Goal: Information Seeking & Learning: Learn about a topic

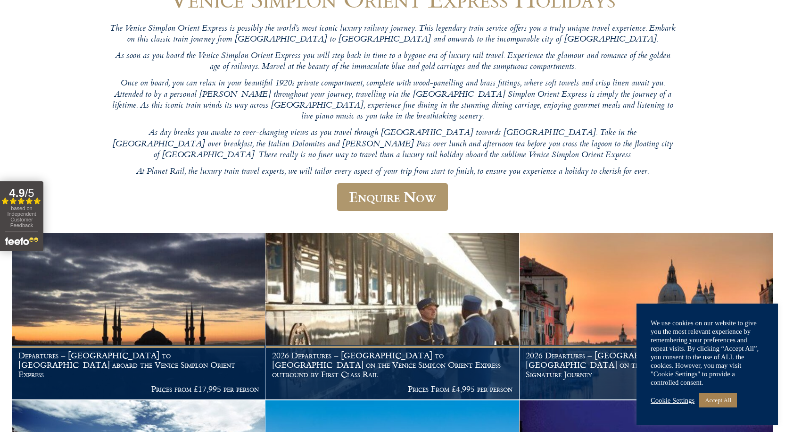
scroll to position [330, 0]
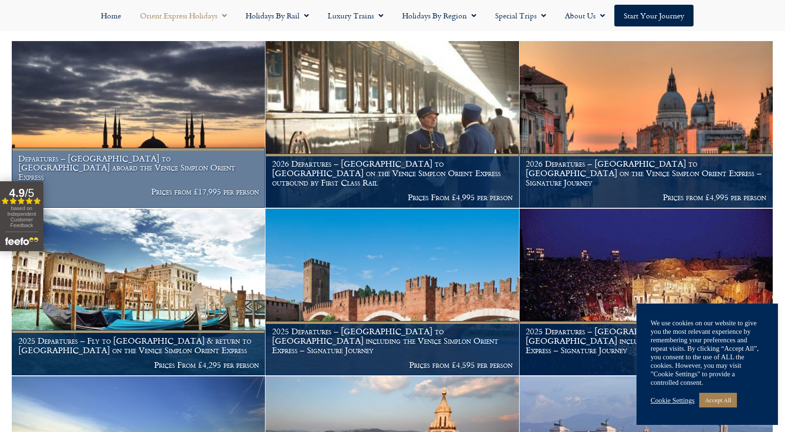
click at [92, 110] on img at bounding box center [138, 124] width 253 height 167
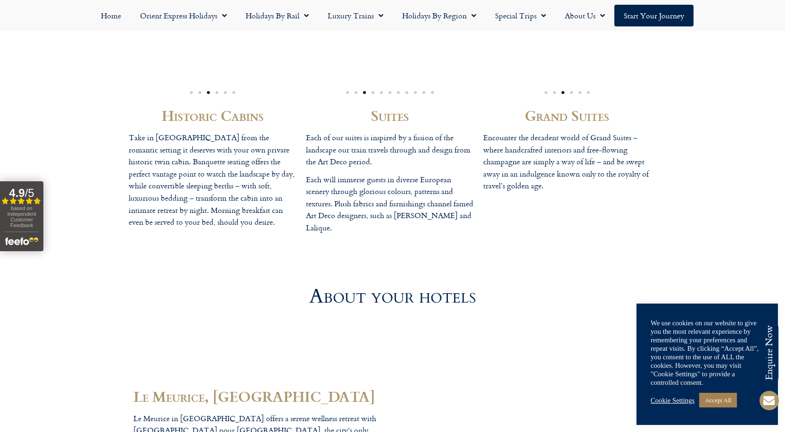
scroll to position [2406, 0]
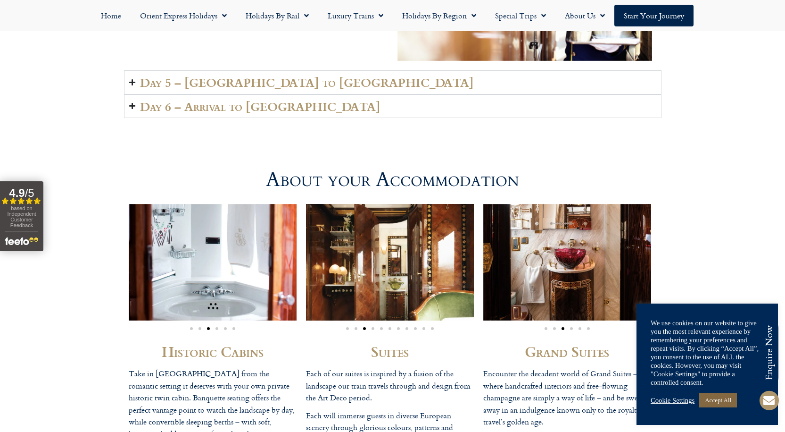
click at [712, 394] on link "Accept All" at bounding box center [719, 399] width 38 height 15
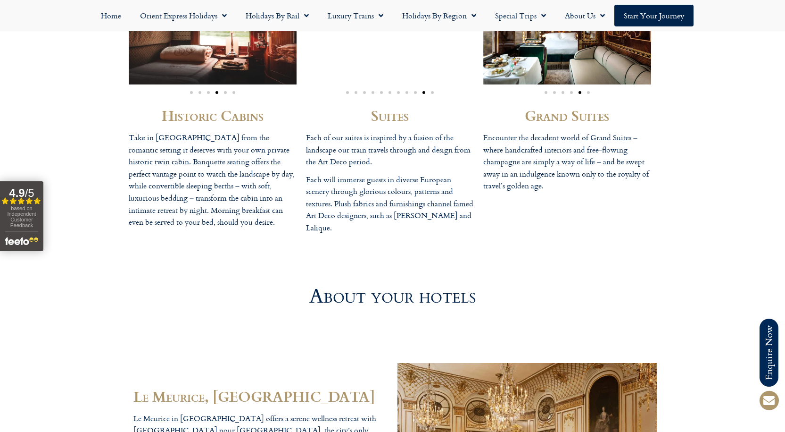
scroll to position [2358, 0]
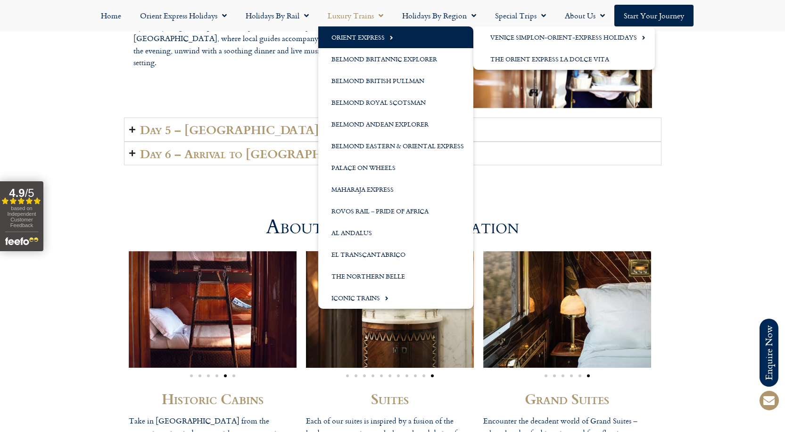
click at [348, 36] on link "Orient Express" at bounding box center [395, 37] width 155 height 22
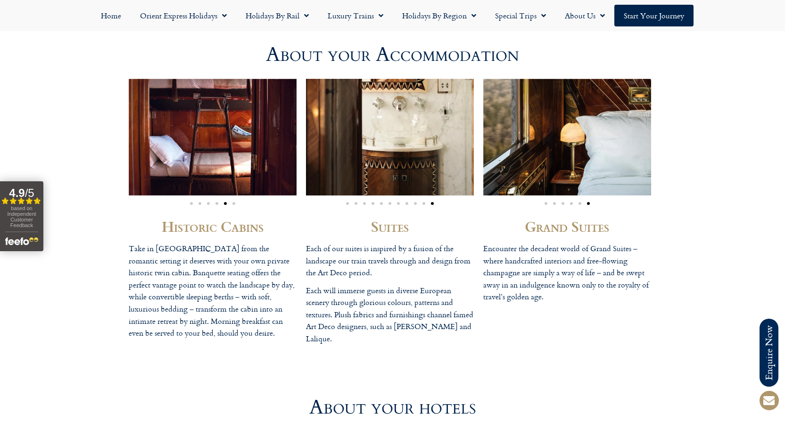
scroll to position [2547, 0]
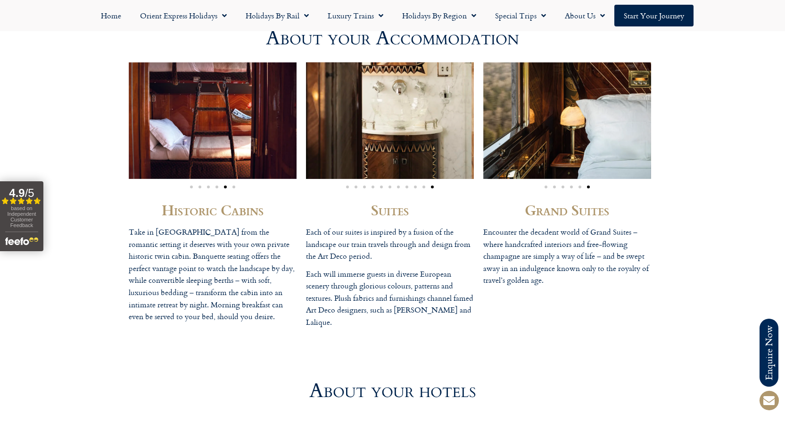
click at [365, 135] on img "11 / 11" at bounding box center [390, 120] width 168 height 117
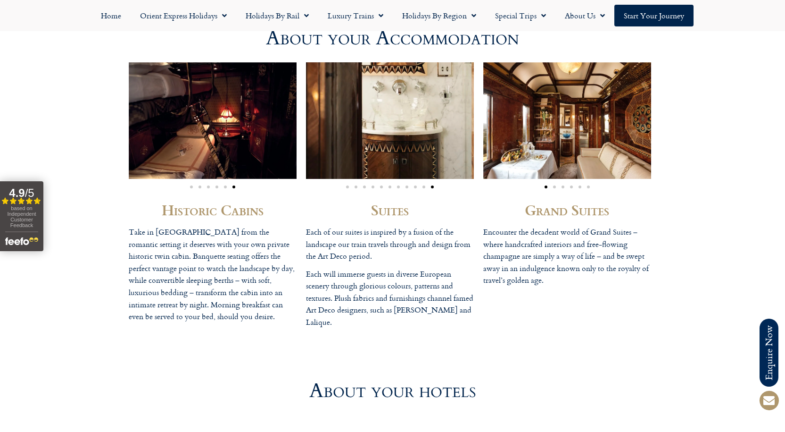
click at [365, 135] on img "11 / 11" at bounding box center [390, 120] width 168 height 117
click at [391, 210] on h2 "Suites" at bounding box center [390, 209] width 168 height 14
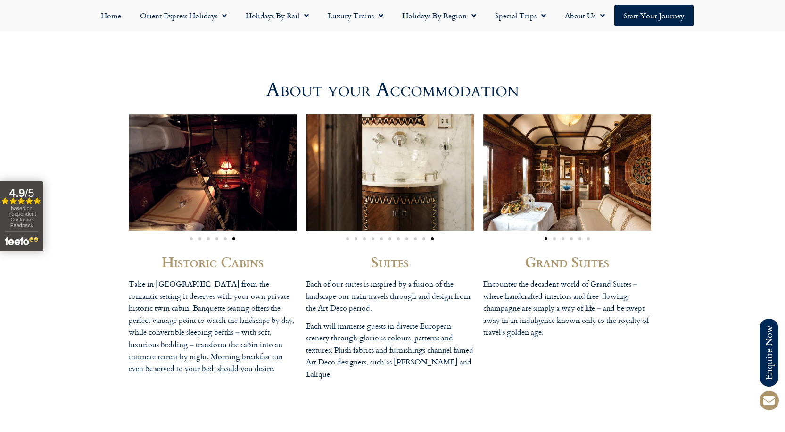
scroll to position [2406, 0]
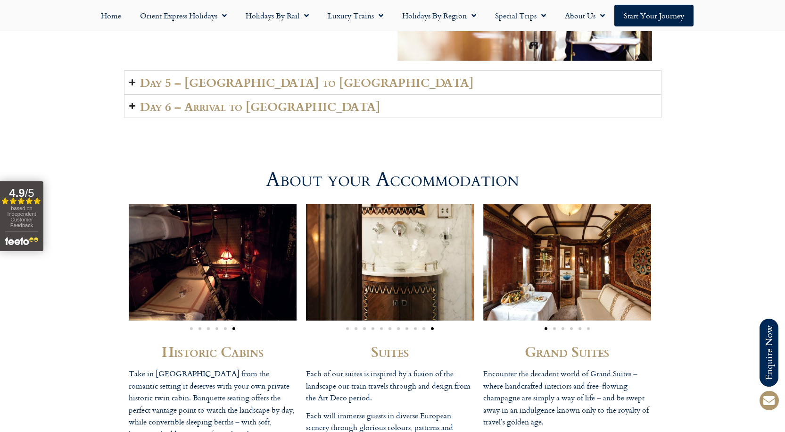
click at [348, 328] on span "Go to slide 1" at bounding box center [347, 328] width 3 height 3
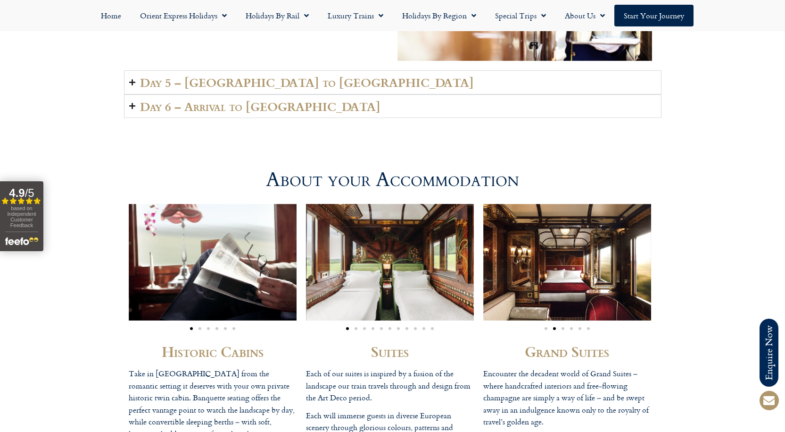
click at [359, 329] on div "Image Carousel" at bounding box center [390, 326] width 168 height 11
click at [355, 327] on span "Go to slide 2" at bounding box center [356, 328] width 3 height 3
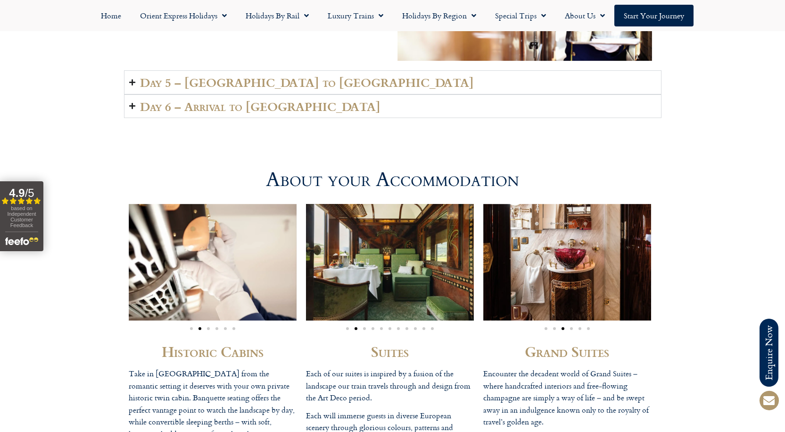
click at [364, 328] on span "Go to slide 3" at bounding box center [364, 328] width 3 height 3
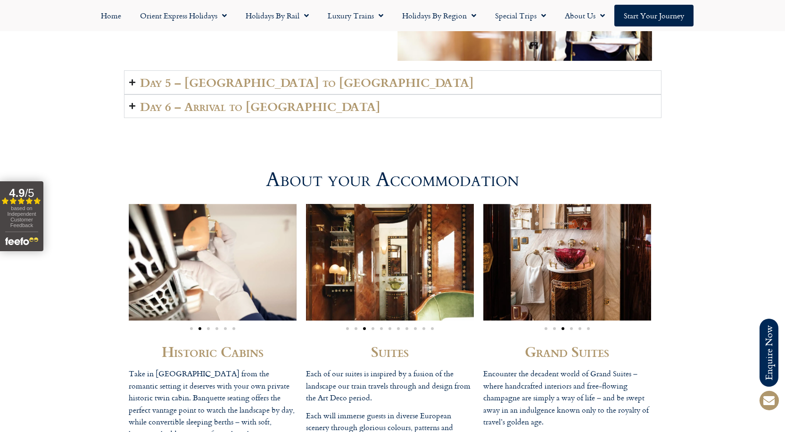
click at [374, 329] on div "Image Carousel" at bounding box center [390, 326] width 168 height 11
click at [372, 328] on span "Go to slide 4" at bounding box center [373, 328] width 3 height 3
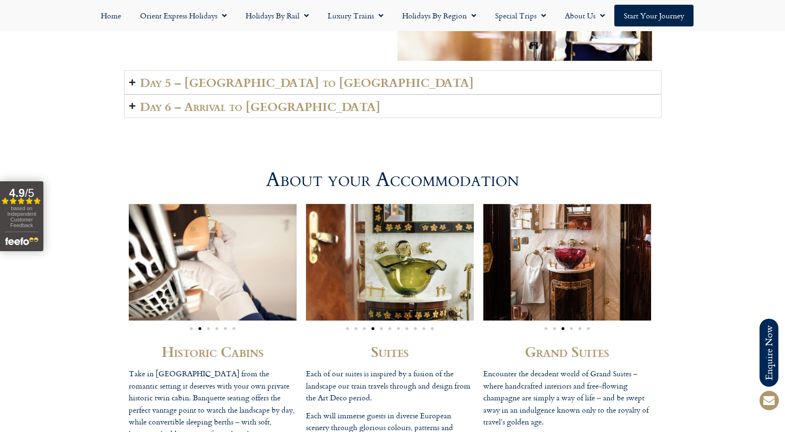
click at [379, 328] on div "Image Carousel" at bounding box center [390, 326] width 168 height 11
click at [382, 328] on span "Go to slide 5" at bounding box center [381, 328] width 3 height 3
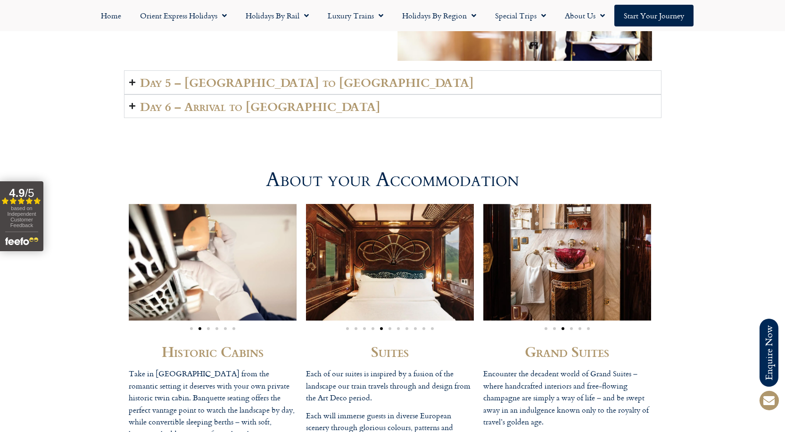
click at [390, 328] on span "Go to slide 6" at bounding box center [390, 328] width 3 height 3
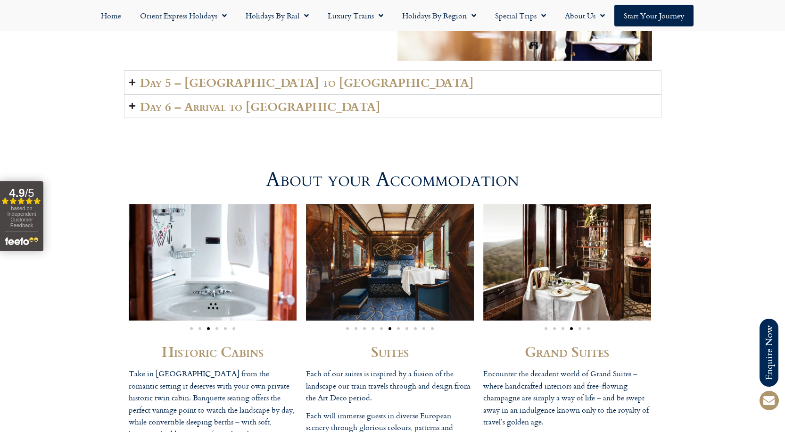
click at [390, 328] on span "Go to slide 6" at bounding box center [390, 328] width 3 height 3
click at [399, 326] on div "Image Carousel" at bounding box center [390, 326] width 168 height 11
click at [399, 327] on span "Go to slide 7" at bounding box center [398, 328] width 3 height 3
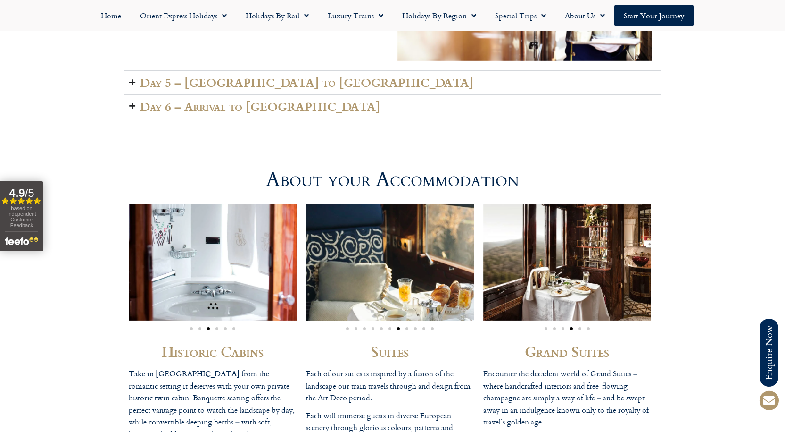
click at [406, 328] on span "Go to slide 8" at bounding box center [407, 328] width 3 height 3
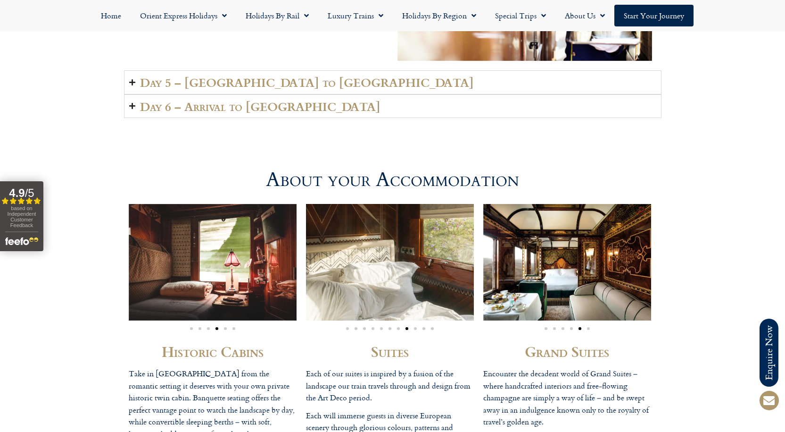
click at [416, 328] on span "Go to slide 9" at bounding box center [415, 328] width 3 height 3
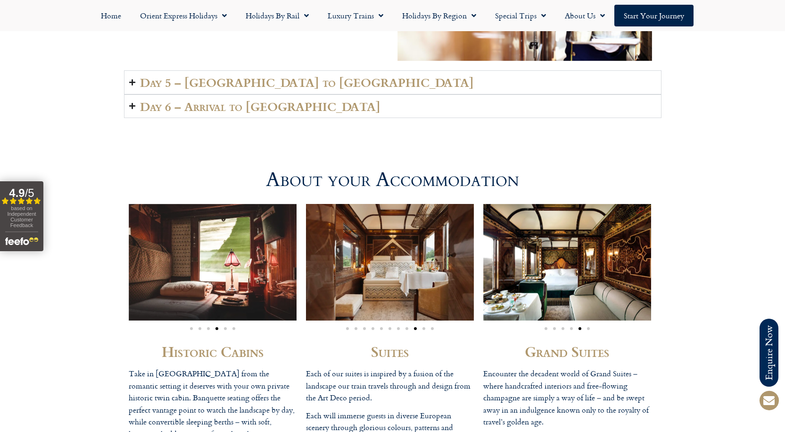
click at [423, 328] on span "Go to slide 10" at bounding box center [424, 328] width 3 height 3
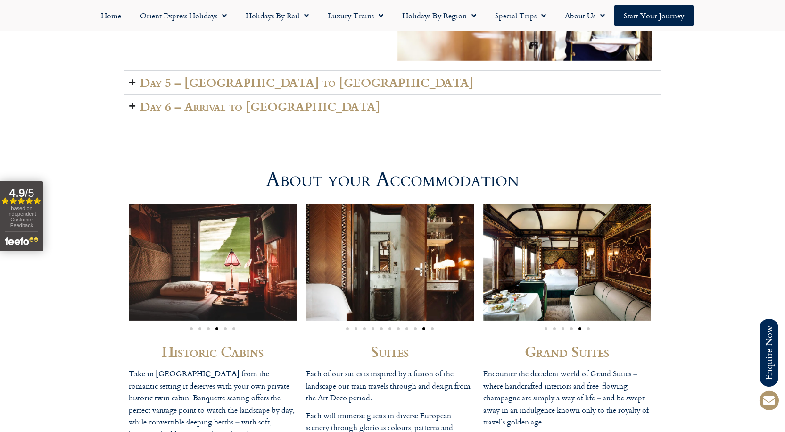
click at [431, 328] on span "Go to slide 11" at bounding box center [432, 328] width 3 height 3
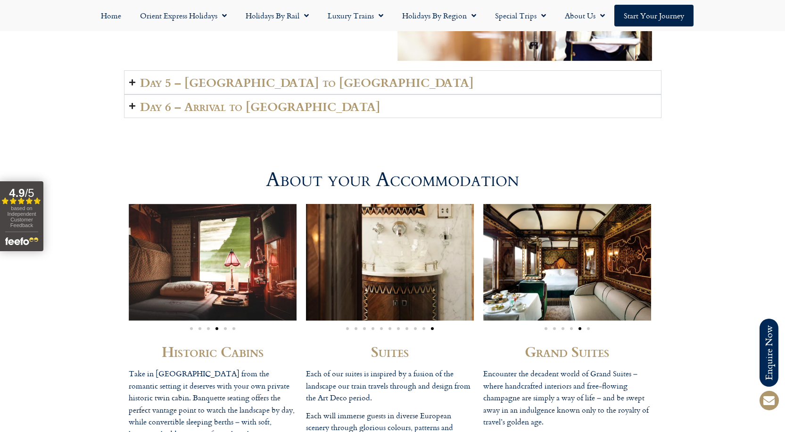
click at [543, 328] on div "Image Carousel" at bounding box center [567, 326] width 168 height 11
click at [545, 327] on span "Go to slide 1" at bounding box center [546, 328] width 3 height 3
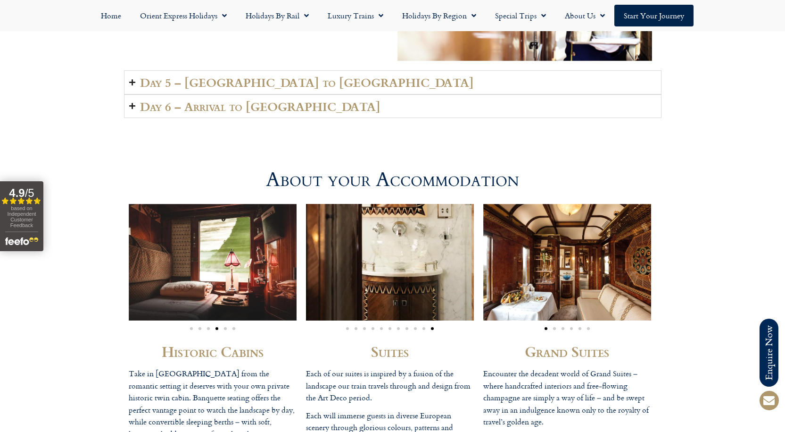
click at [553, 329] on span "Go to slide 2" at bounding box center [554, 328] width 3 height 3
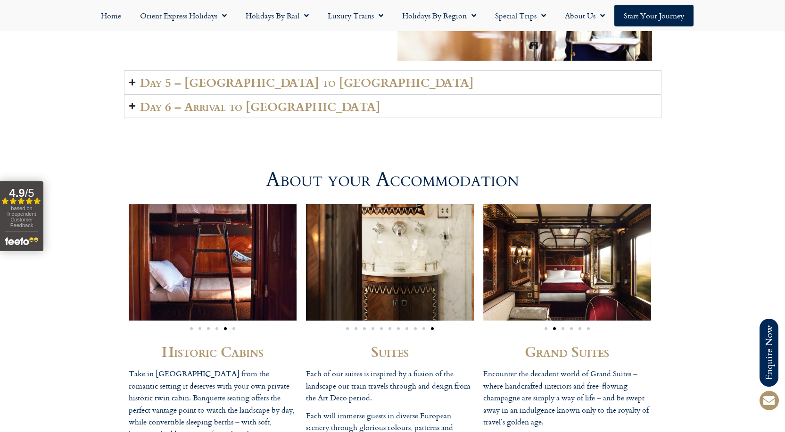
click at [562, 327] on span "Go to slide 3" at bounding box center [563, 328] width 3 height 3
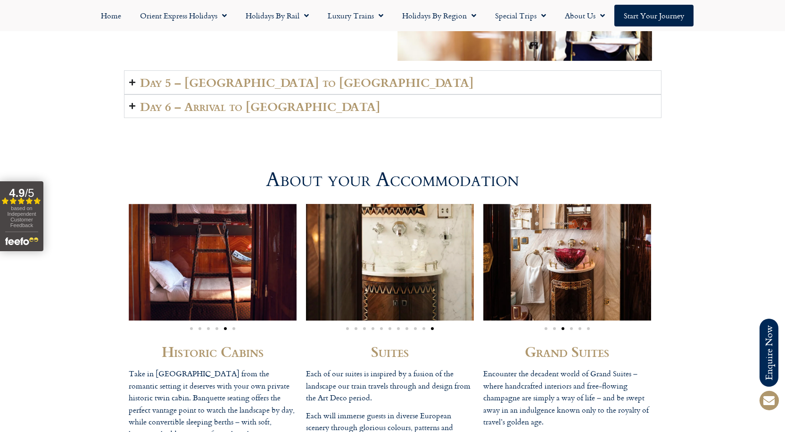
click at [572, 328] on span "Go to slide 4" at bounding box center [571, 328] width 3 height 3
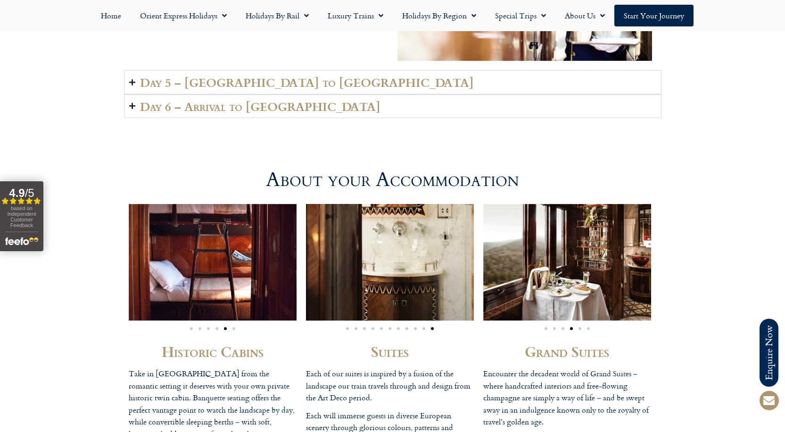
click at [580, 330] on div "Image Carousel" at bounding box center [567, 326] width 168 height 11
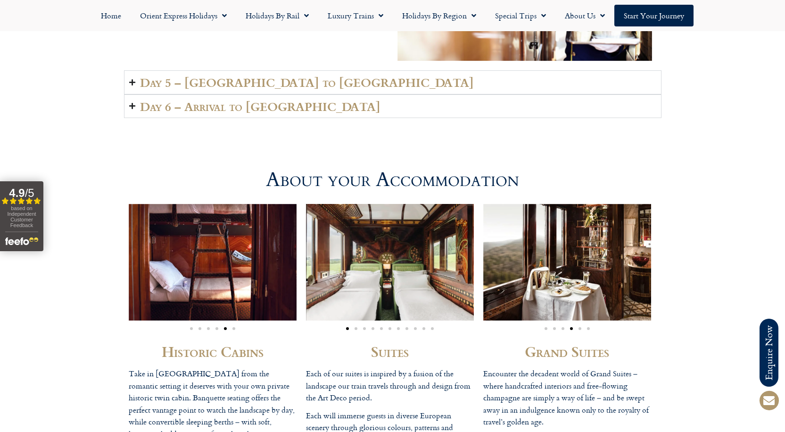
click at [581, 328] on span "Go to slide 5" at bounding box center [580, 328] width 3 height 3
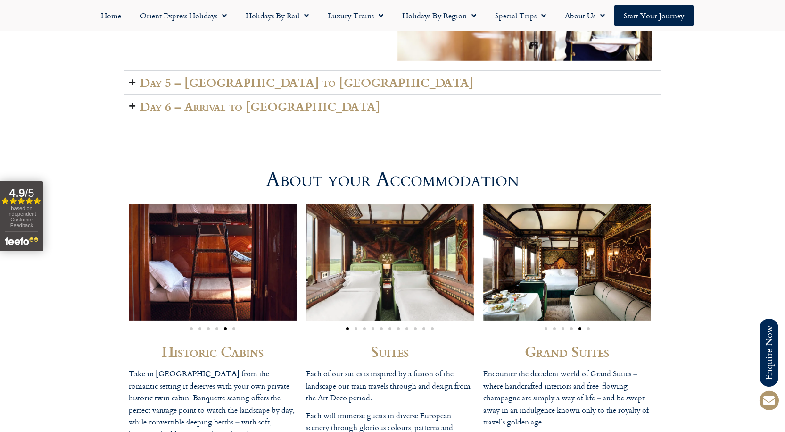
click at [588, 328] on span "Go to slide 6" at bounding box center [588, 328] width 3 height 3
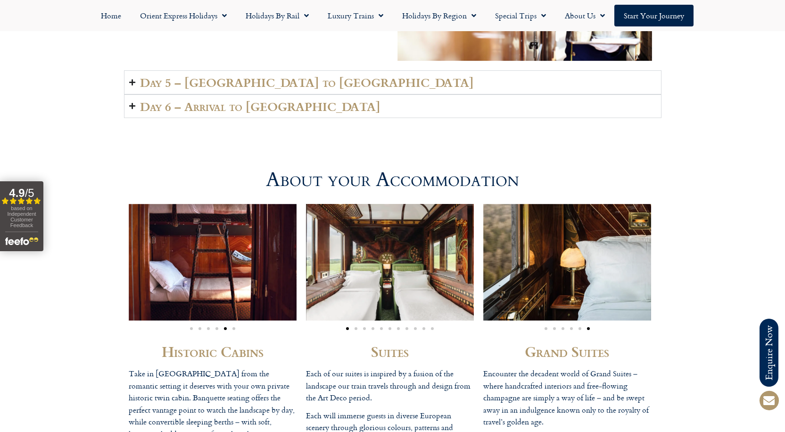
click at [190, 330] on div "Image Carousel" at bounding box center [213, 326] width 168 height 11
click at [190, 328] on span "Go to slide 1" at bounding box center [191, 328] width 3 height 3
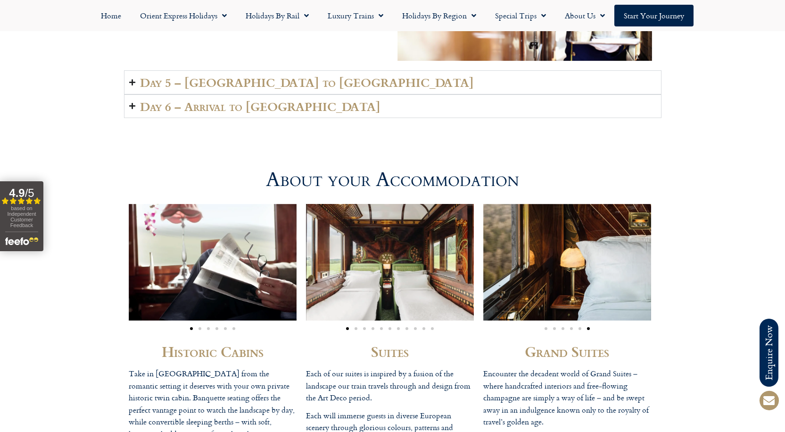
click at [200, 327] on span "Go to slide 2" at bounding box center [200, 328] width 3 height 3
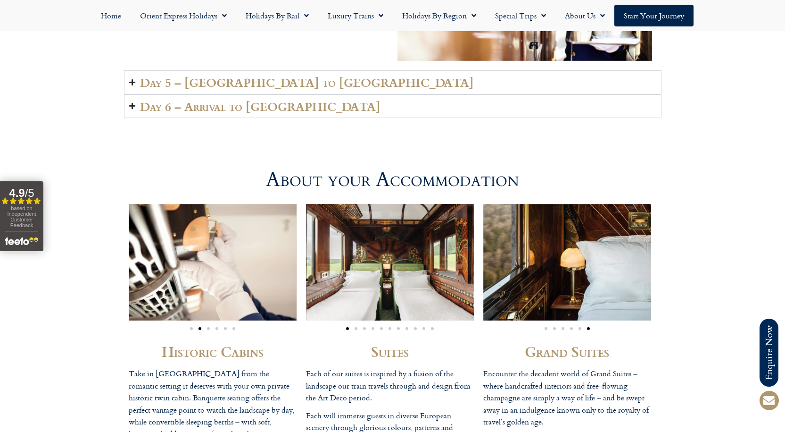
click at [205, 327] on div "Image Carousel" at bounding box center [213, 326] width 168 height 11
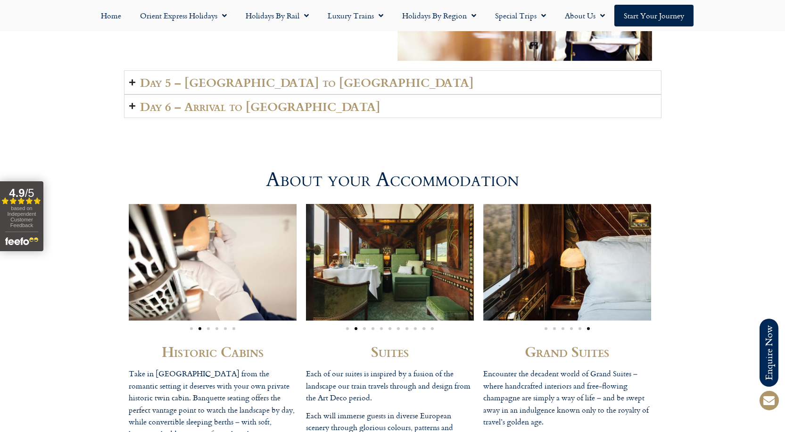
click at [208, 326] on div "Image Carousel" at bounding box center [213, 326] width 168 height 11
click at [208, 328] on span "Go to slide 3" at bounding box center [208, 328] width 3 height 3
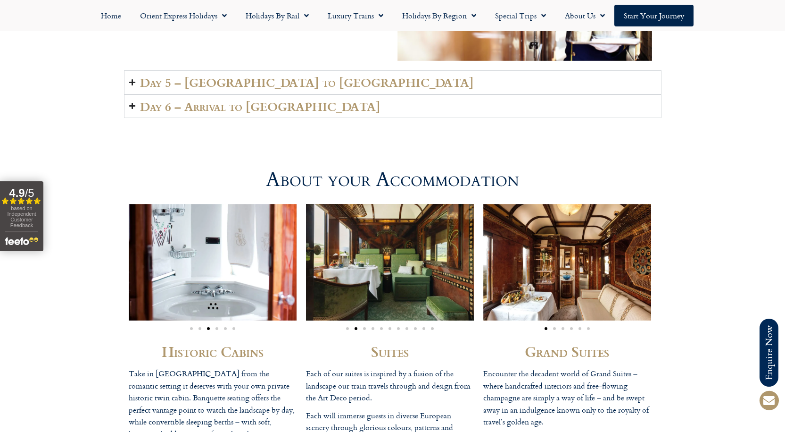
click at [217, 327] on span "Go to slide 4" at bounding box center [217, 328] width 3 height 3
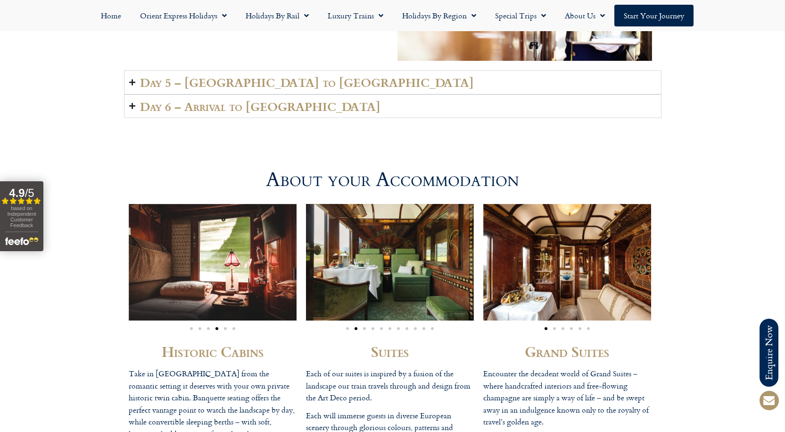
click at [225, 329] on span "Go to slide 5" at bounding box center [225, 328] width 3 height 3
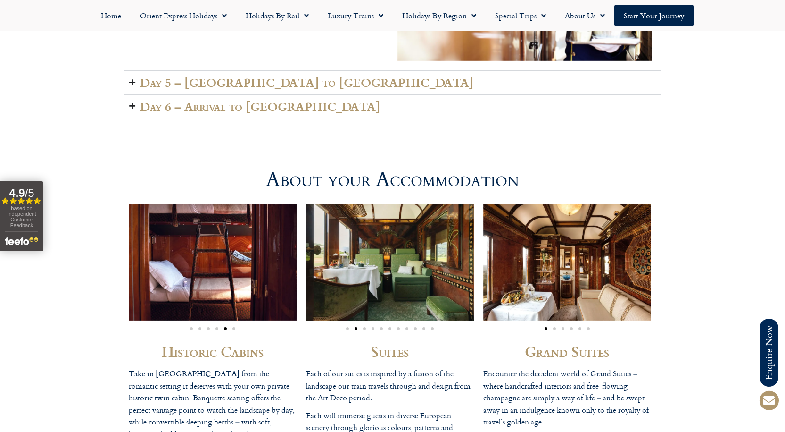
click at [233, 329] on span "Go to slide 6" at bounding box center [234, 328] width 3 height 3
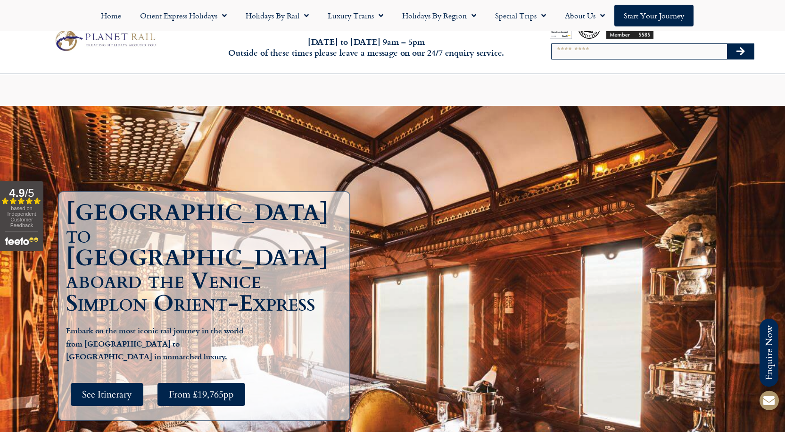
scroll to position [330, 0]
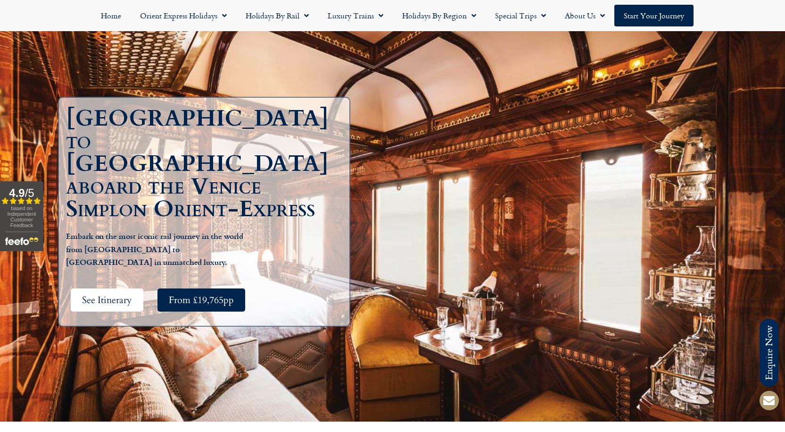
click at [95, 294] on span "See Itinerary" at bounding box center [107, 300] width 50 height 12
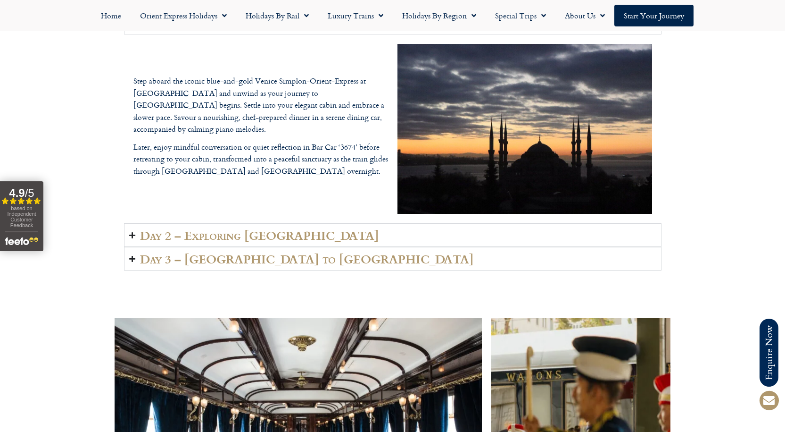
scroll to position [1452, 0]
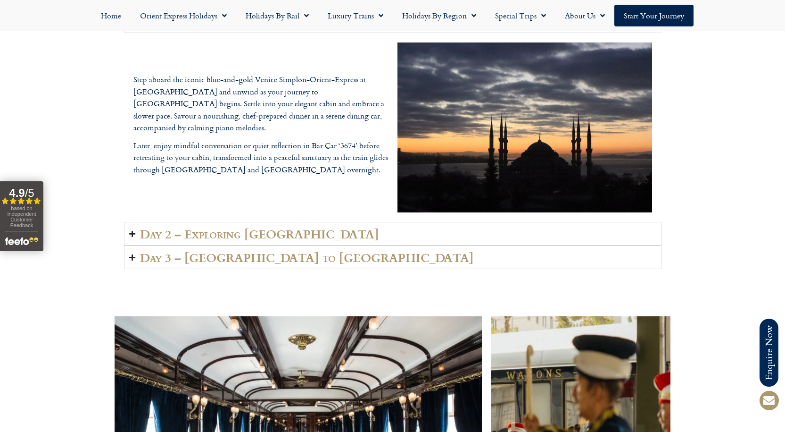
click at [245, 229] on h2 "Day 2 – Exploring Budapest" at bounding box center [259, 233] width 239 height 13
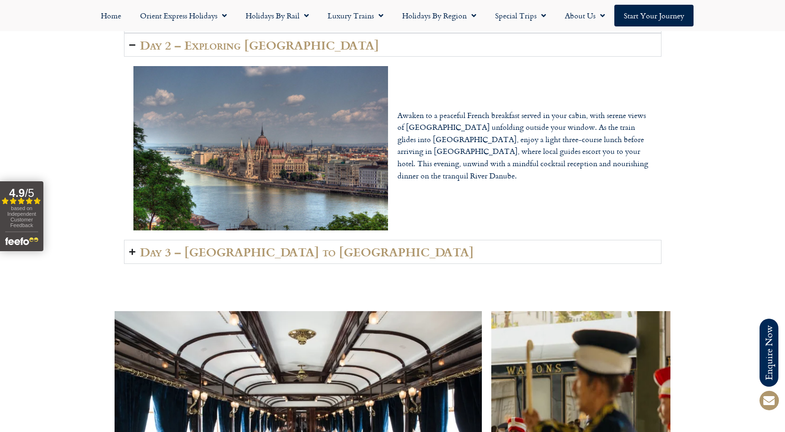
click at [255, 249] on h2 "Day 3 – Budapest to Bucharest" at bounding box center [307, 251] width 334 height 13
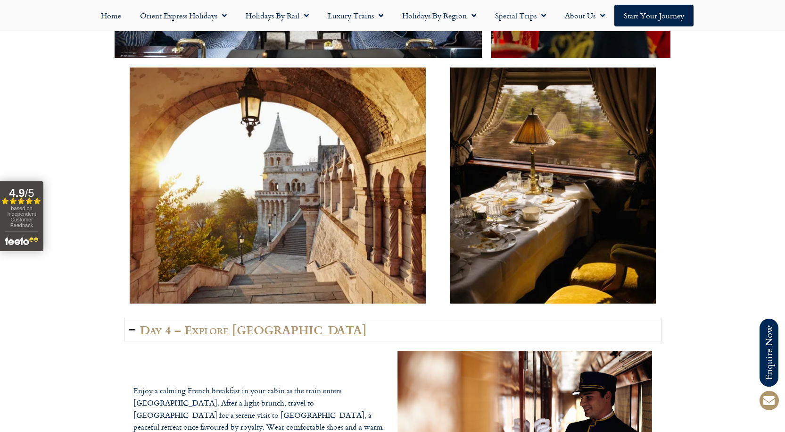
scroll to position [2066, 0]
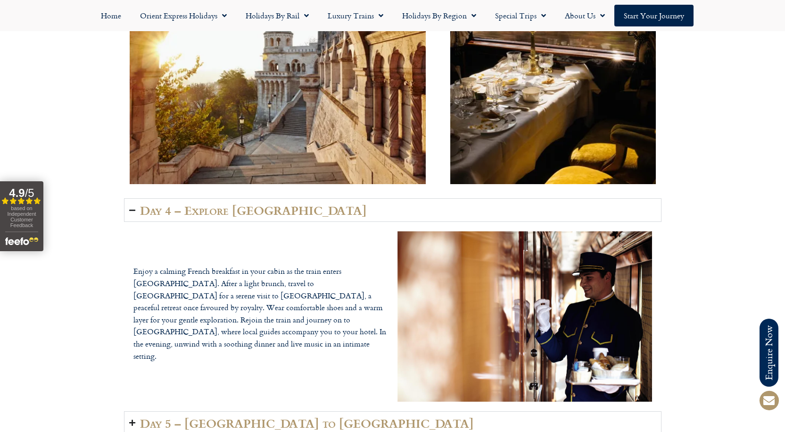
click at [276, 210] on h2 "Day 4 – Explore Bucharest" at bounding box center [253, 209] width 227 height 13
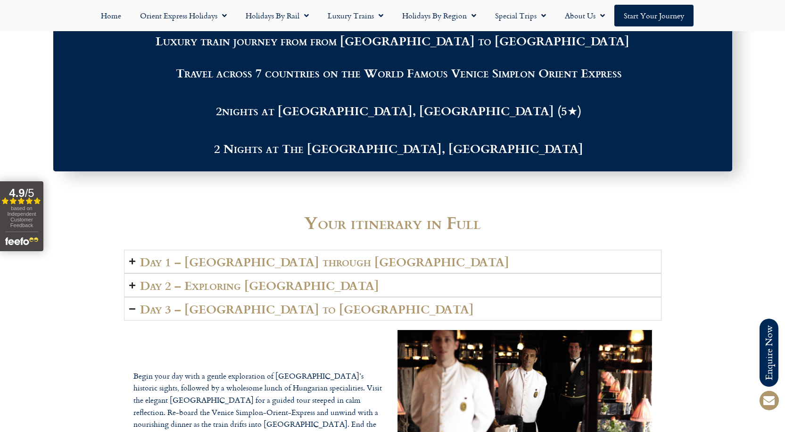
scroll to position [1122, 0]
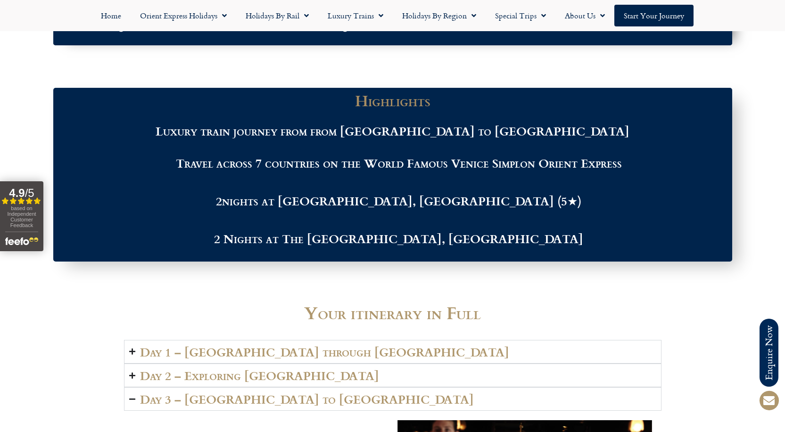
click at [284, 405] on h2 "Day 3 – Budapest to Bucharest" at bounding box center [307, 398] width 334 height 13
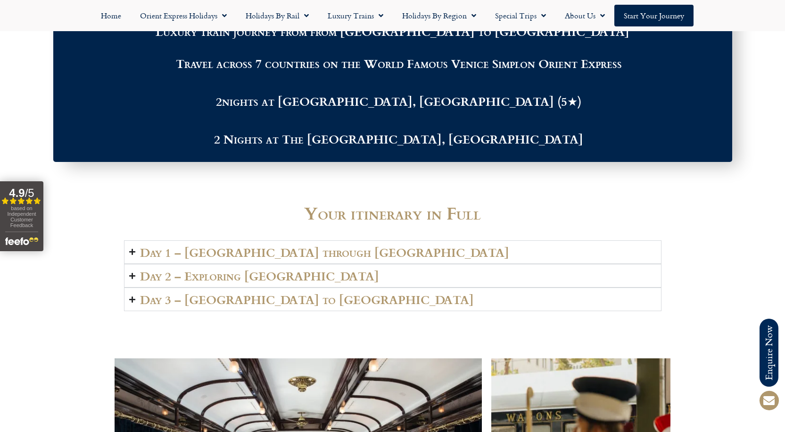
scroll to position [1358, 0]
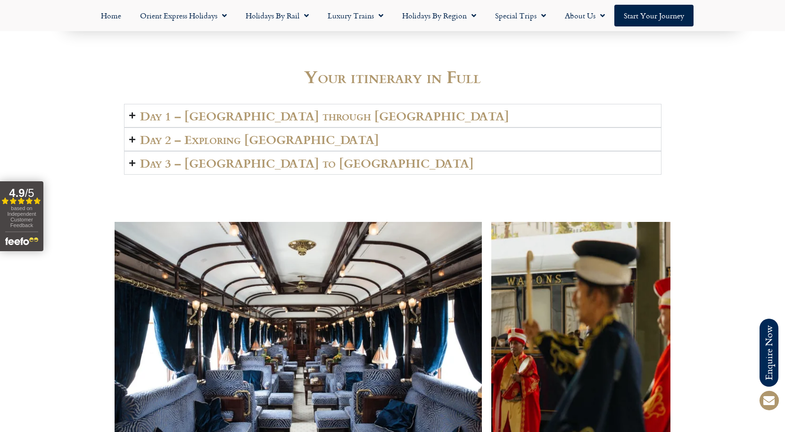
click at [132, 156] on summary "Day 3 – Budapest to Bucharest" at bounding box center [393, 163] width 538 height 24
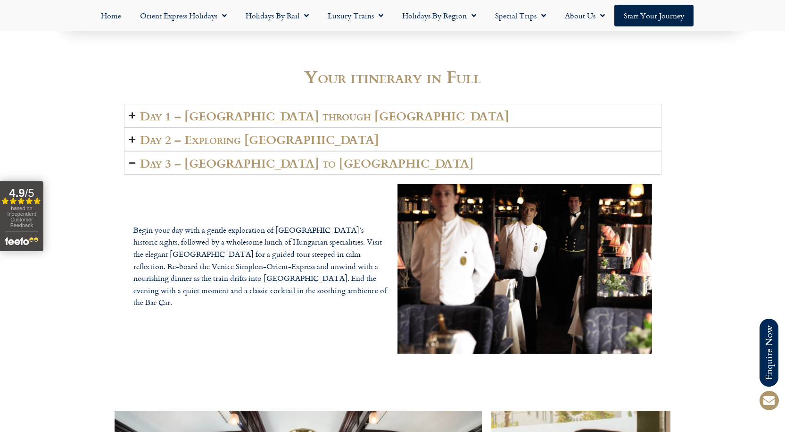
click at [132, 156] on summary "Day 3 – Budapest to Bucharest" at bounding box center [393, 163] width 538 height 24
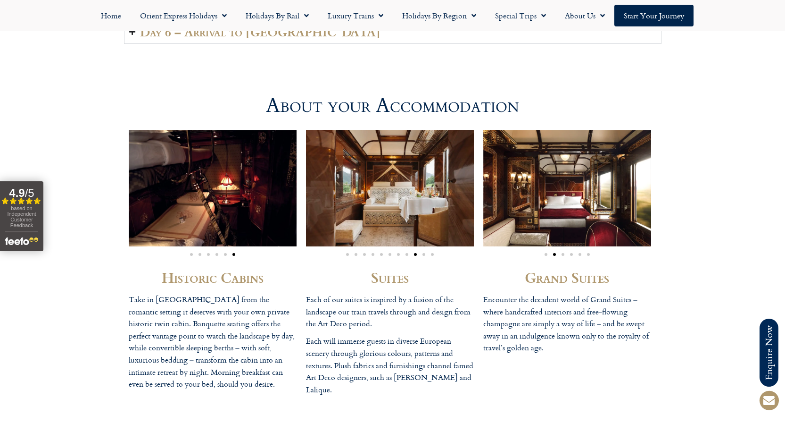
scroll to position [2113, 0]
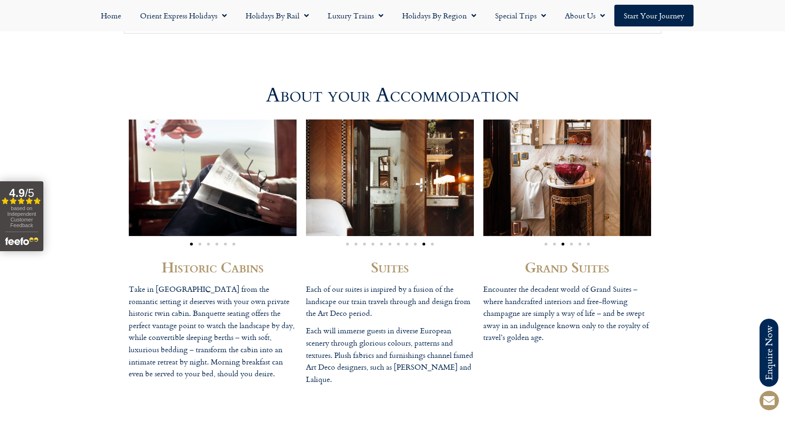
click at [200, 245] on span "Go to slide 2" at bounding box center [200, 243] width 3 height 3
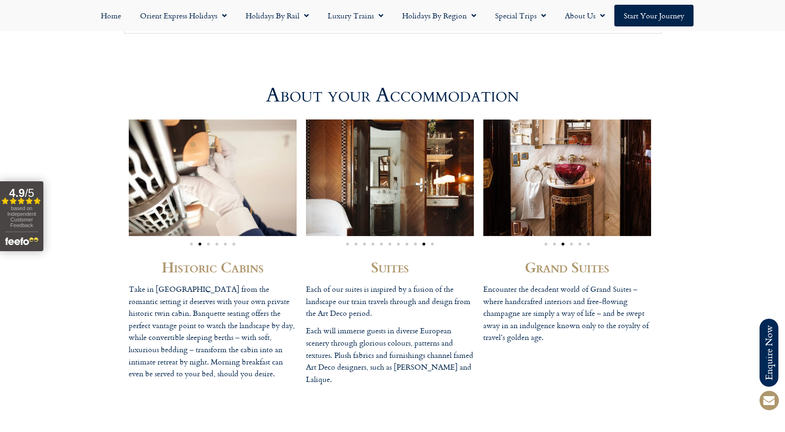
click at [209, 242] on span "Go to slide 3" at bounding box center [208, 243] width 3 height 3
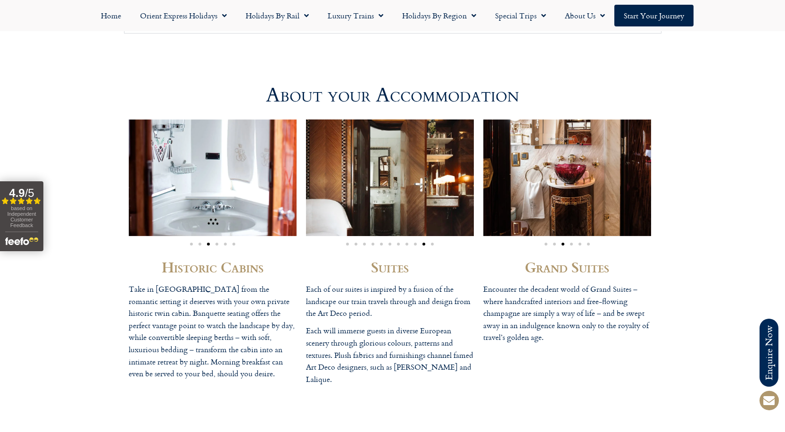
click at [217, 247] on div "Image Carousel" at bounding box center [213, 242] width 168 height 11
click at [217, 245] on span "Go to slide 4" at bounding box center [217, 243] width 3 height 3
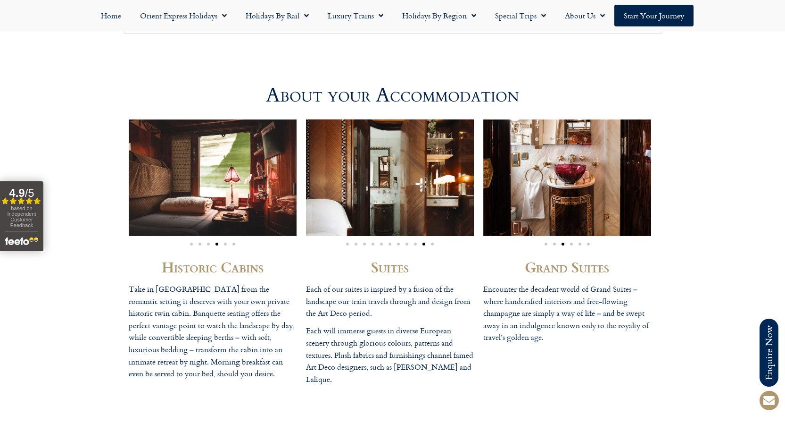
click at [225, 242] on span "Go to slide 5" at bounding box center [225, 243] width 3 height 3
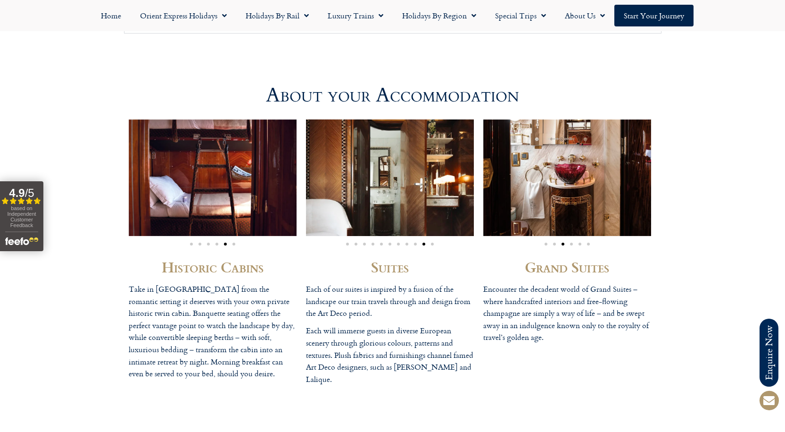
click at [233, 243] on span "Go to slide 6" at bounding box center [234, 243] width 3 height 3
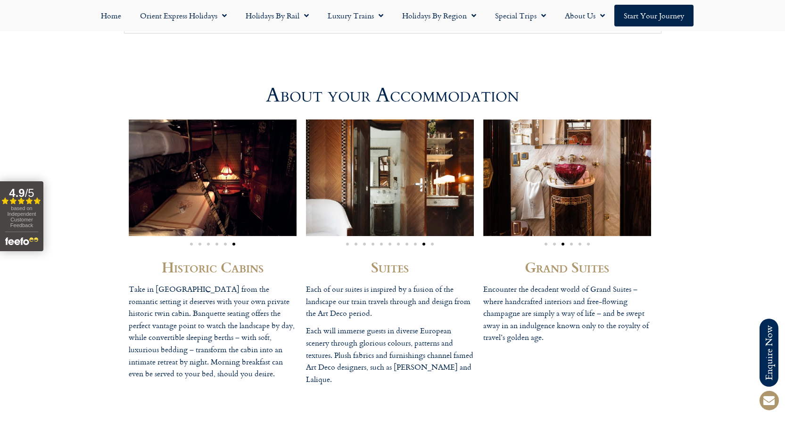
click at [348, 244] on span "Go to slide 1" at bounding box center [347, 243] width 3 height 3
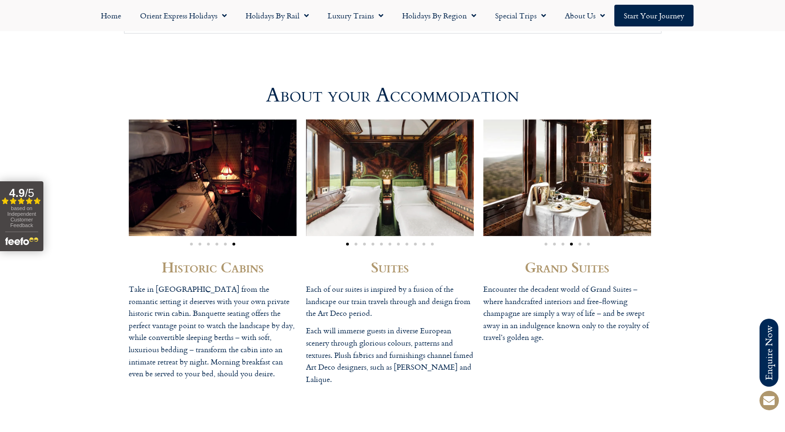
click at [355, 244] on span "Go to slide 2" at bounding box center [356, 243] width 3 height 3
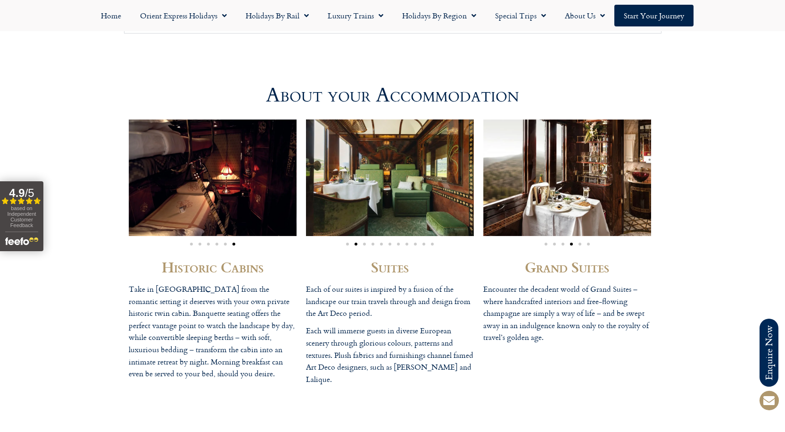
click at [363, 244] on span "Go to slide 3" at bounding box center [364, 243] width 3 height 3
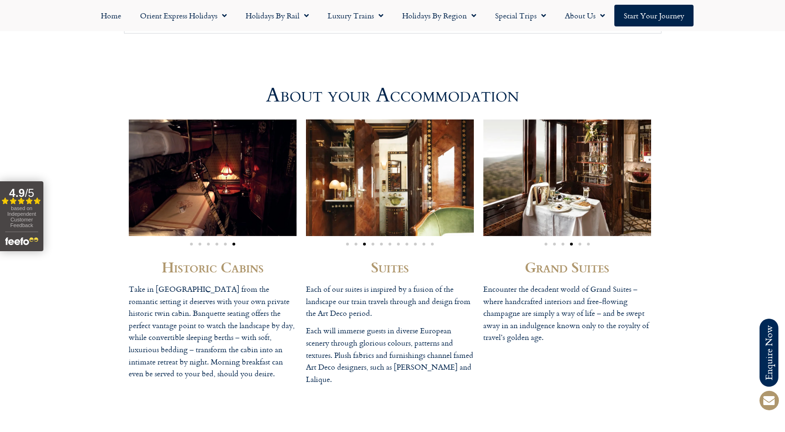
click at [373, 243] on span "Go to slide 4" at bounding box center [373, 243] width 3 height 3
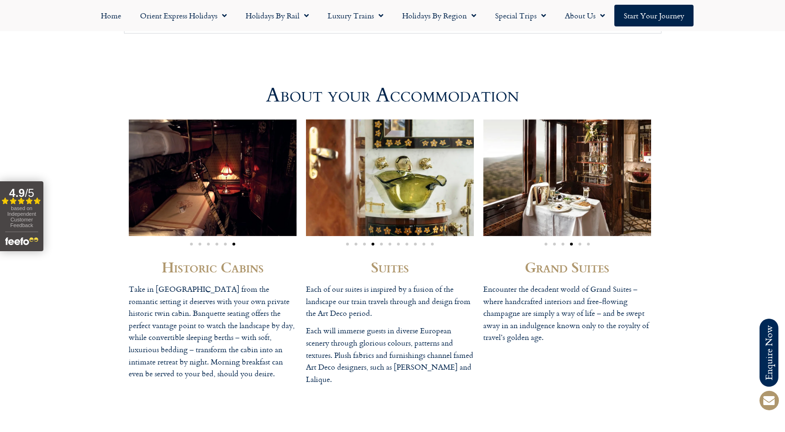
click at [382, 244] on span "Go to slide 5" at bounding box center [381, 243] width 3 height 3
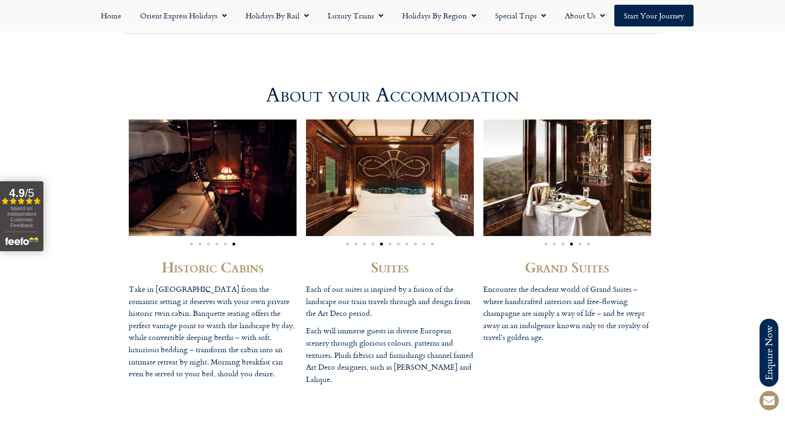
click at [389, 243] on span "Go to slide 6" at bounding box center [390, 243] width 3 height 3
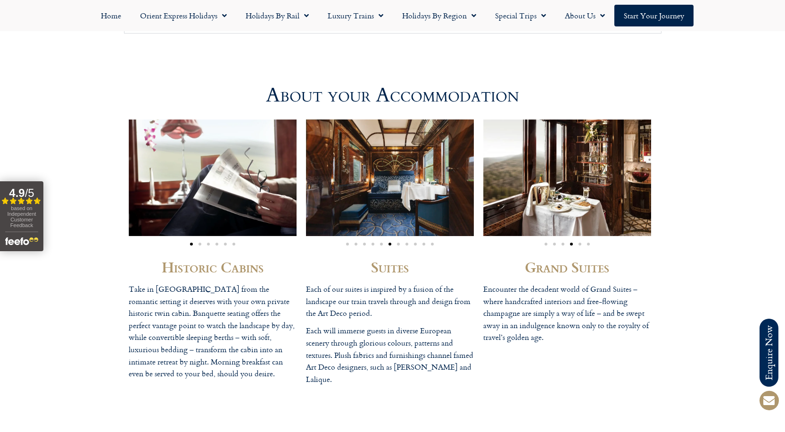
click at [400, 244] on span "Go to slide 7" at bounding box center [398, 243] width 3 height 3
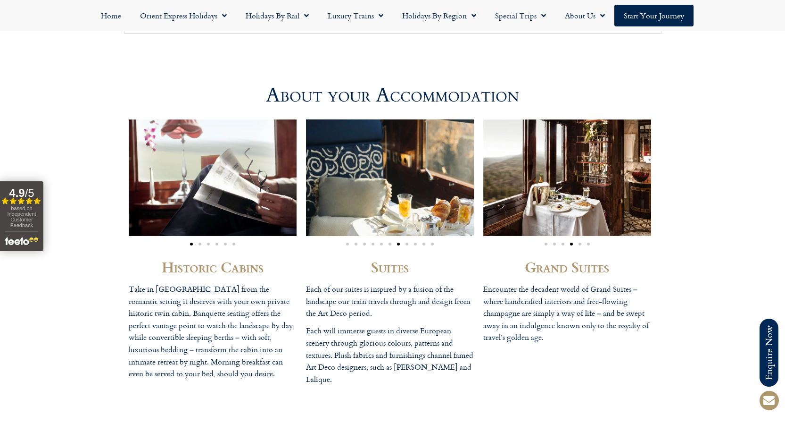
click at [405, 244] on div "Image Carousel" at bounding box center [390, 242] width 168 height 11
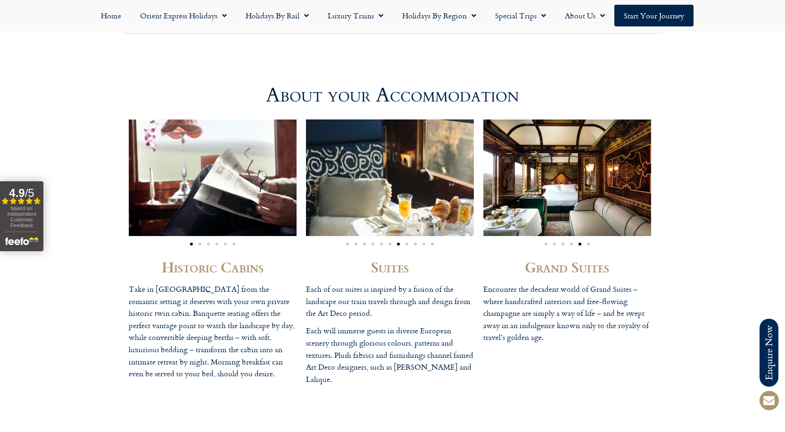
click at [408, 245] on div "Image Carousel" at bounding box center [390, 242] width 168 height 11
click at [411, 243] on div "Image Carousel" at bounding box center [390, 242] width 168 height 11
click at [405, 244] on div "Image Carousel" at bounding box center [390, 242] width 168 height 11
click at [408, 242] on span "Go to slide 8" at bounding box center [407, 243] width 3 height 3
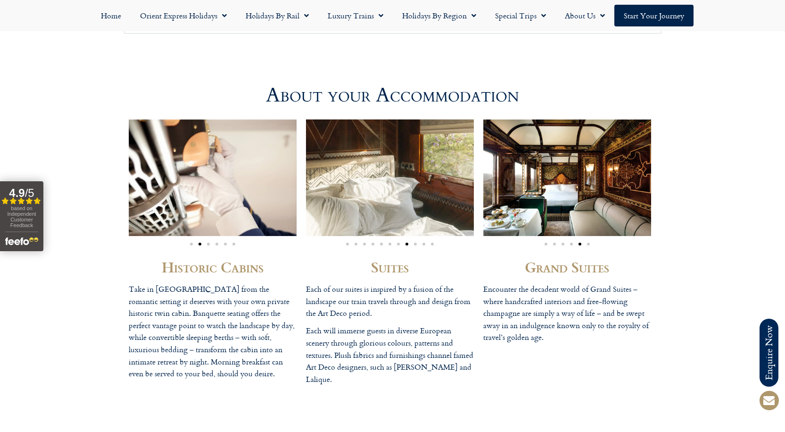
click at [416, 242] on span "Go to slide 9" at bounding box center [415, 243] width 3 height 3
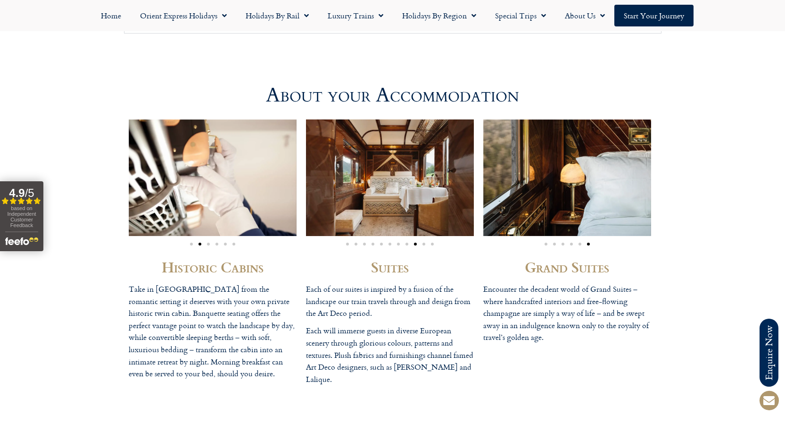
click at [424, 244] on span "Go to slide 10" at bounding box center [424, 243] width 3 height 3
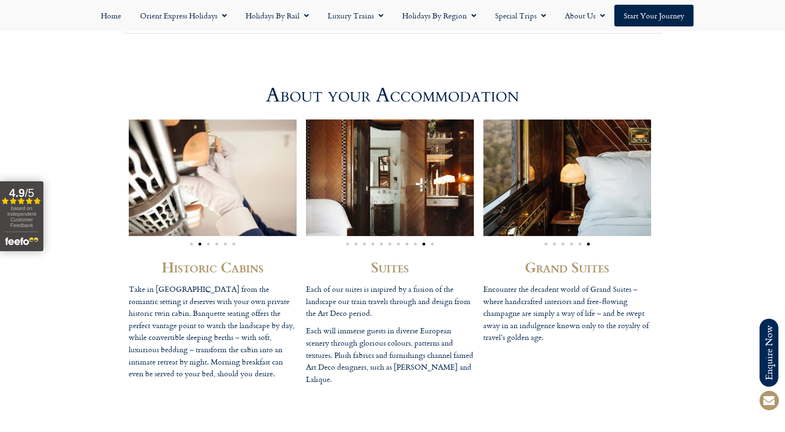
click at [431, 243] on span "Go to slide 11" at bounding box center [432, 243] width 3 height 3
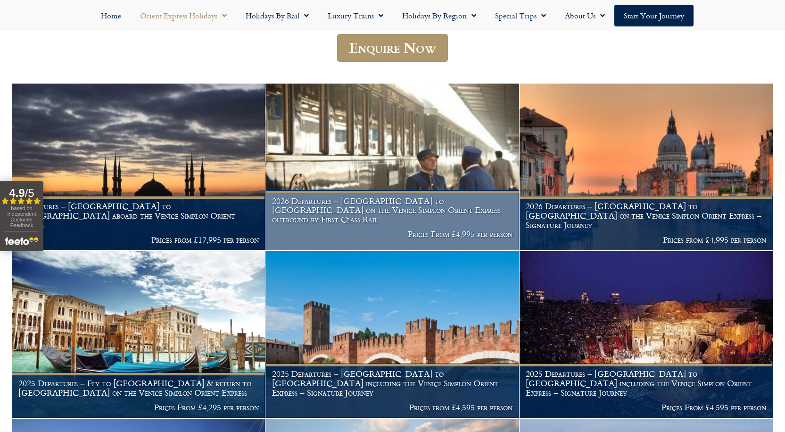
scroll to position [283, 0]
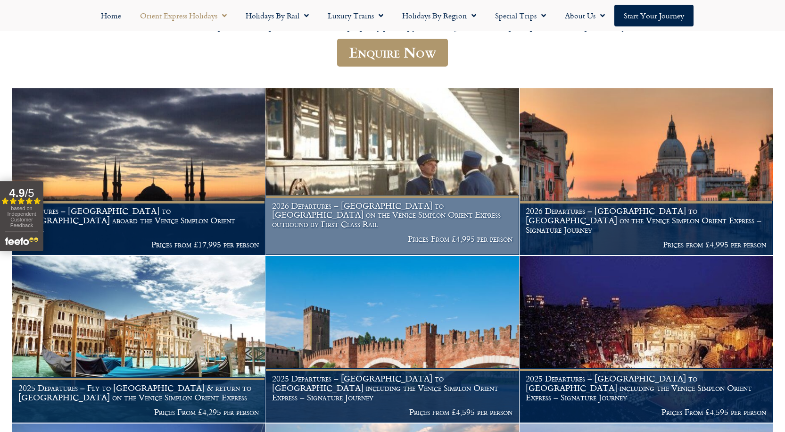
click at [374, 153] on img at bounding box center [392, 171] width 253 height 167
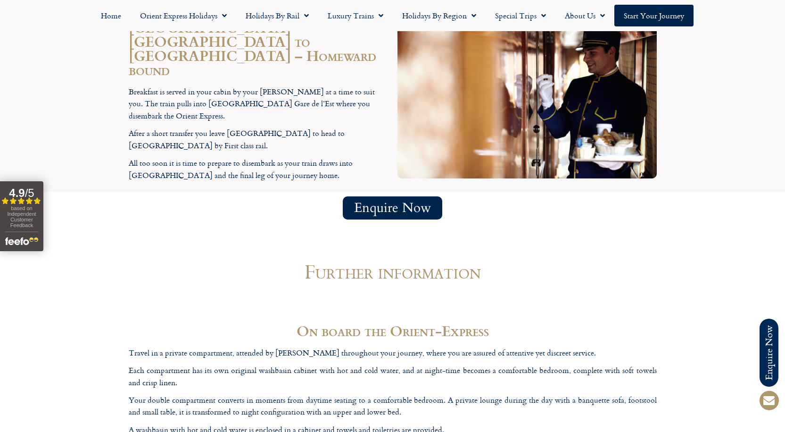
scroll to position [2972, 0]
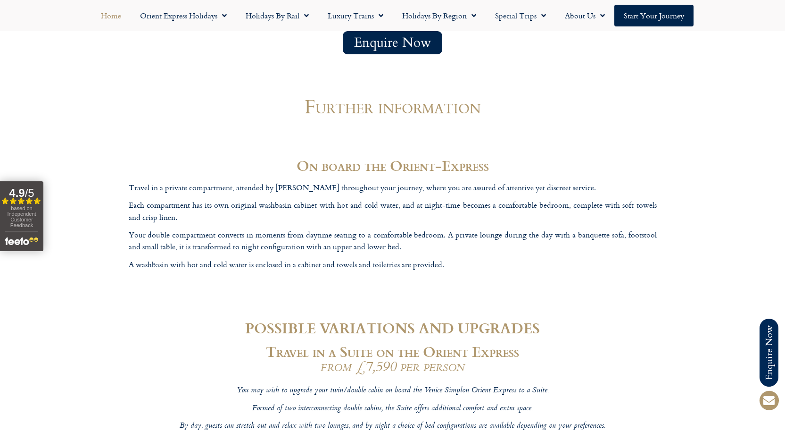
click at [112, 13] on link "Home" at bounding box center [111, 16] width 39 height 22
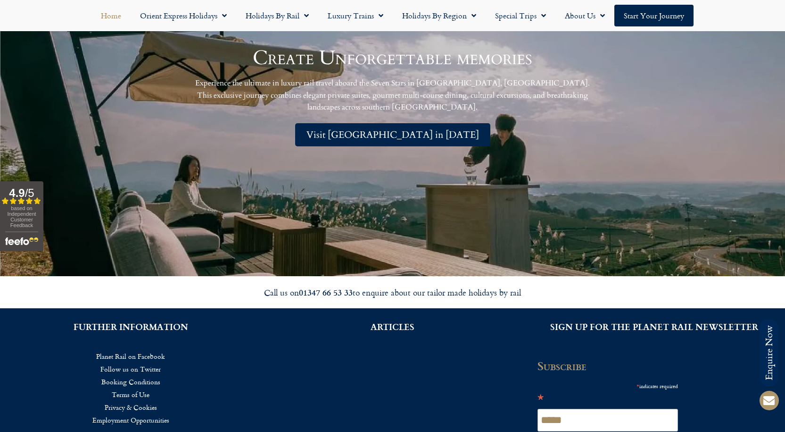
scroll to position [2453, 0]
